Goal: Task Accomplishment & Management: Use online tool/utility

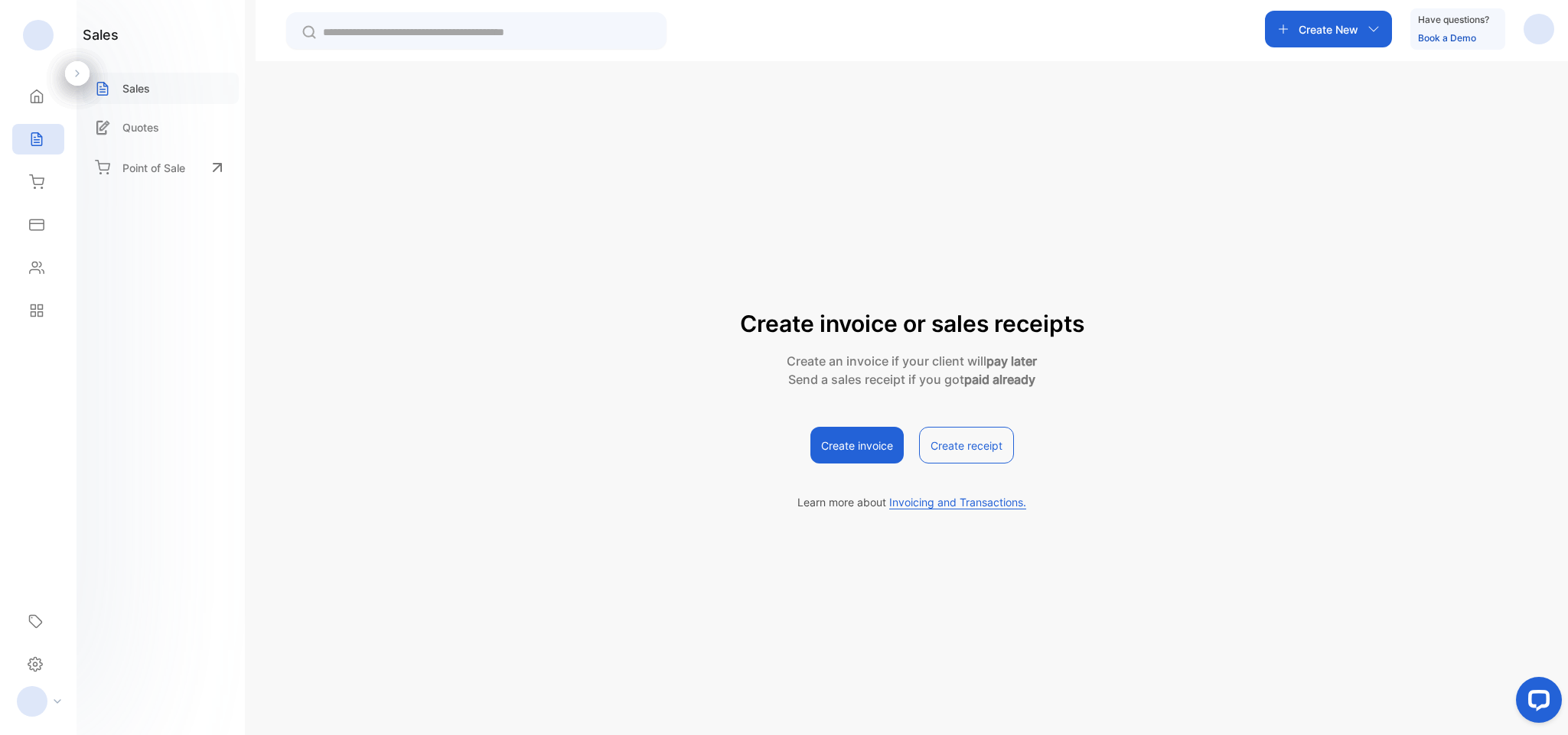
click at [133, 100] on div "Sales" at bounding box center [161, 88] width 156 height 32
click at [1139, 570] on div "Create invoice or sales receipts Create an invoice if your client will pay late…" at bounding box center [911, 346] width 1267 height 515
